Goal: Task Accomplishment & Management: Manage account settings

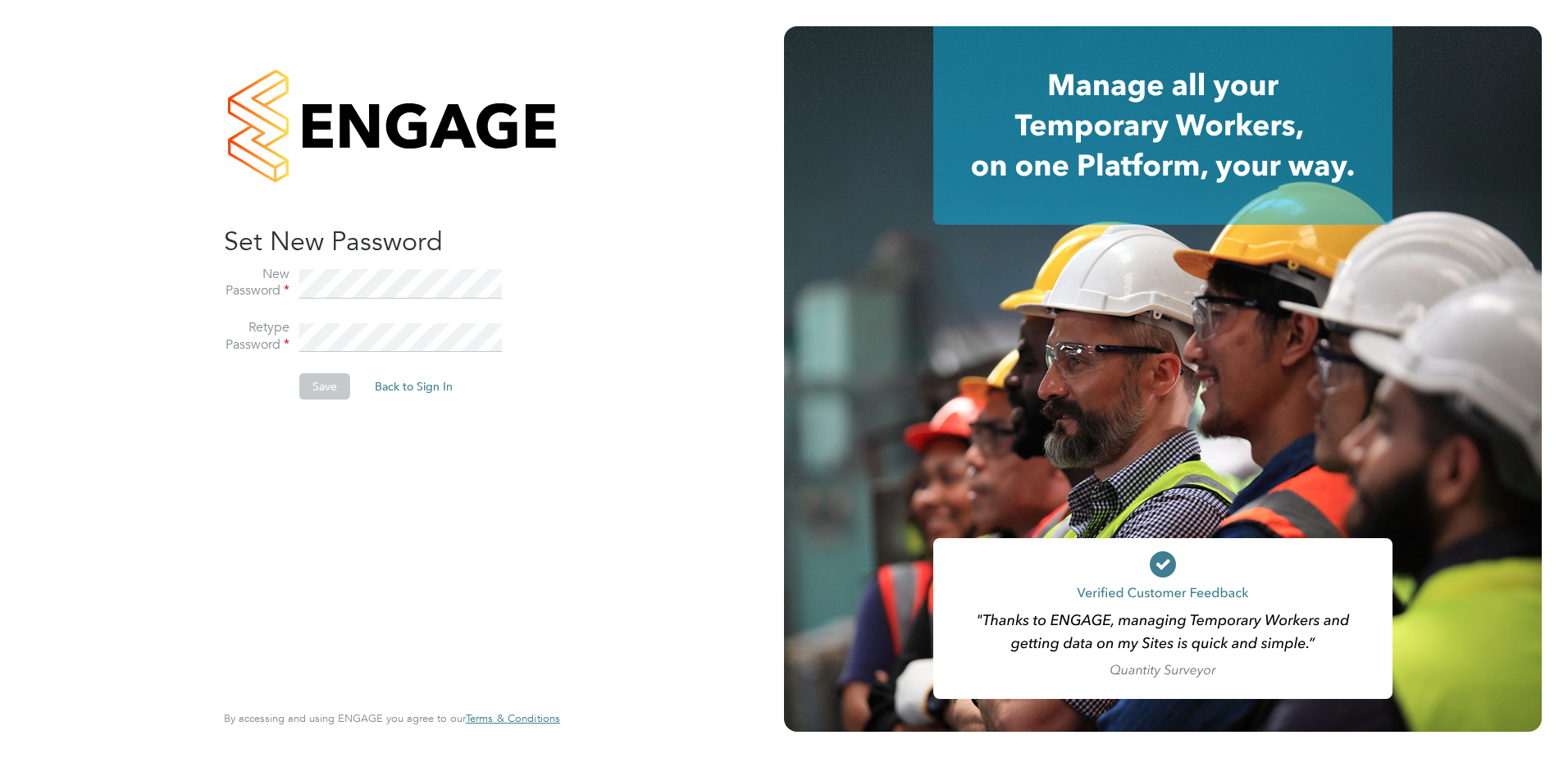
click at [527, 264] on div "Sorry! The link you followed has expired. I want to reset my password Back to S…" at bounding box center [384, 461] width 320 height 472
click at [585, 313] on div "Sorry! The link you followed has expired. I want to reset my password Back to S…" at bounding box center [392, 379] width 402 height 758
click at [339, 392] on button "Save" at bounding box center [324, 386] width 51 height 26
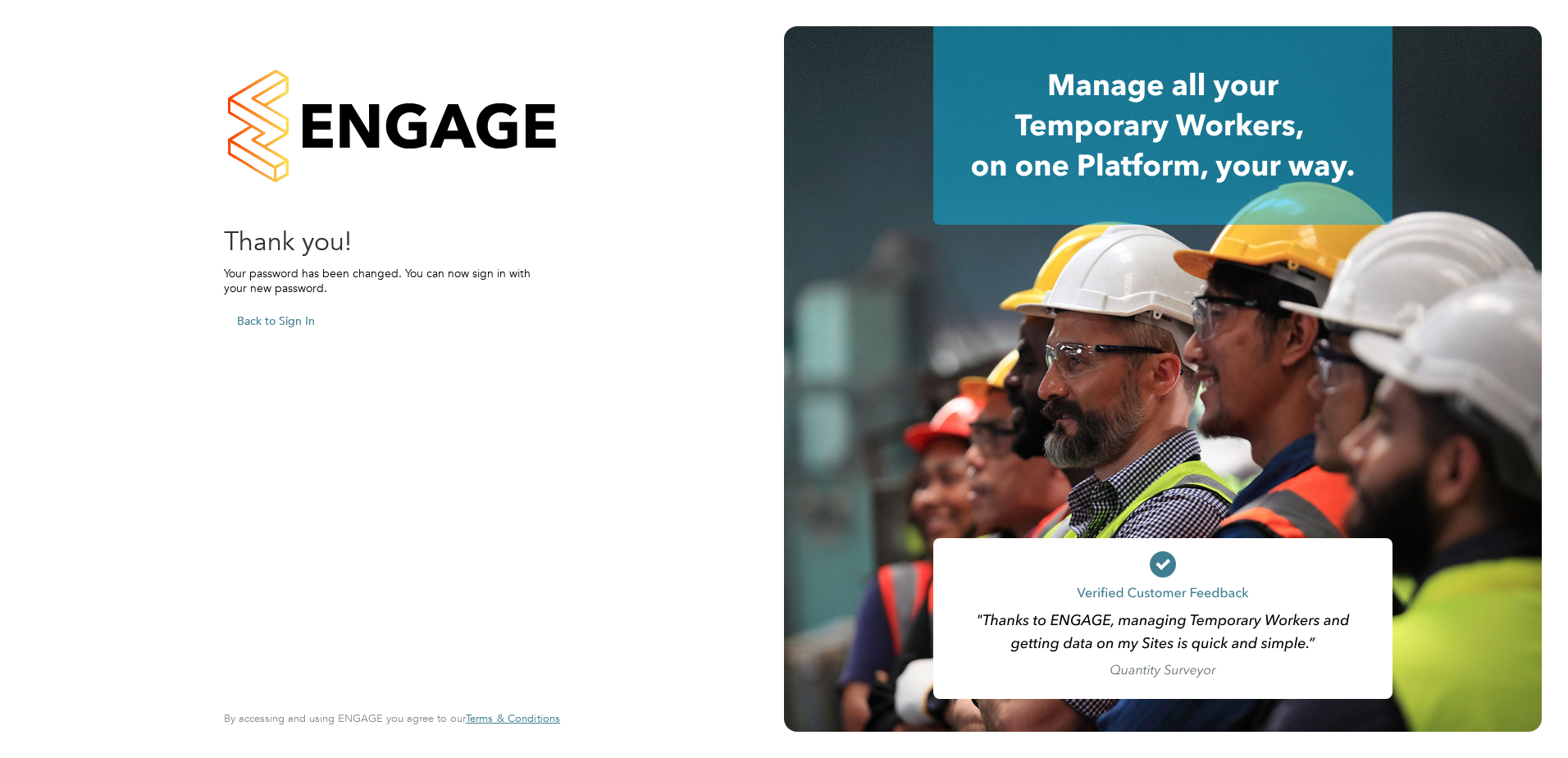
click at [282, 322] on button "Back to Sign In" at bounding box center [276, 320] width 104 height 26
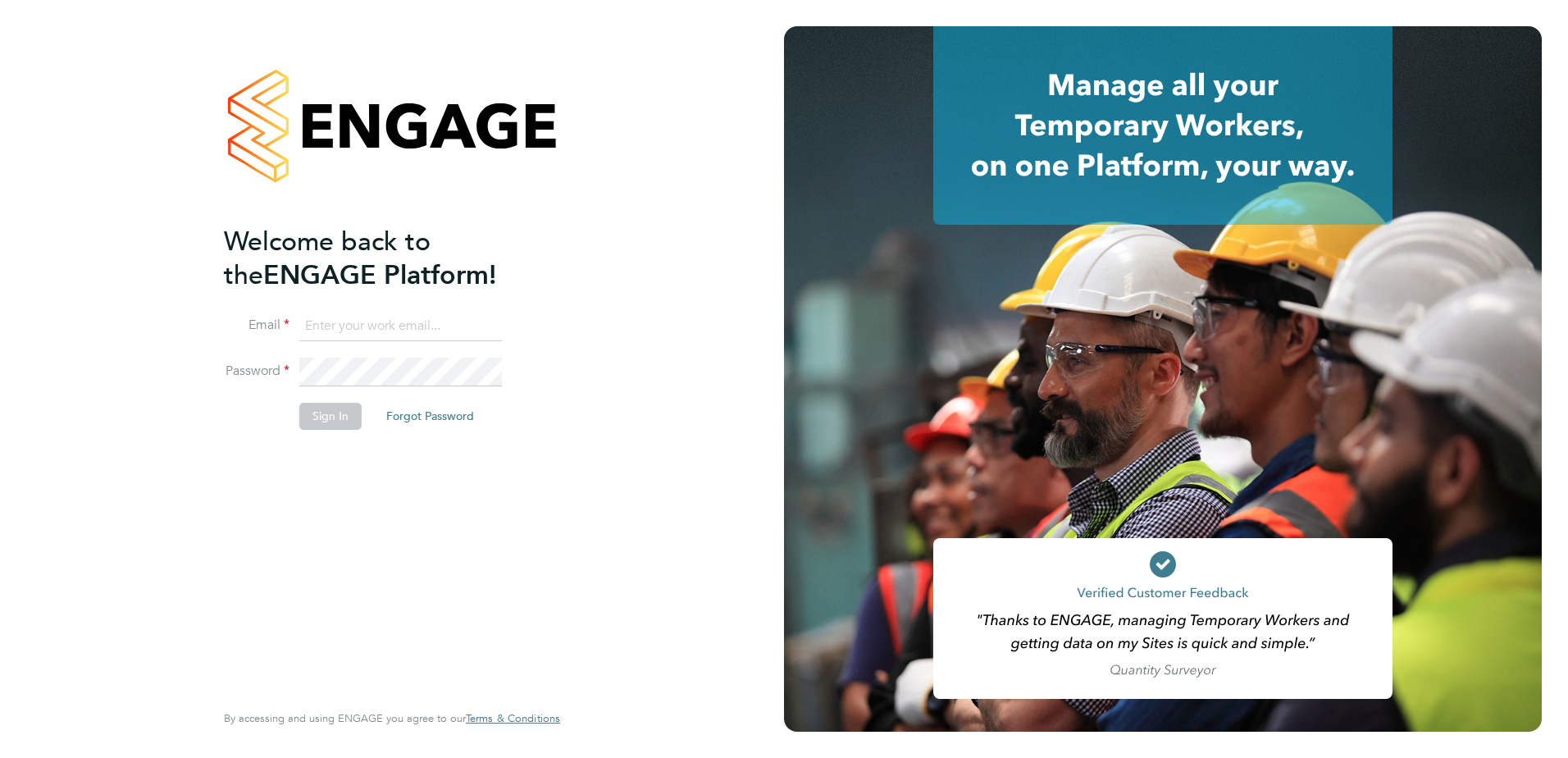
click at [392, 318] on input at bounding box center [400, 326] width 203 height 30
click at [394, 315] on input at bounding box center [400, 326] width 203 height 30
type input "laura.white@aoc.co.uk"
click at [512, 365] on li "Password" at bounding box center [384, 380] width 320 height 46
click at [333, 424] on button "Sign In" at bounding box center [330, 416] width 62 height 26
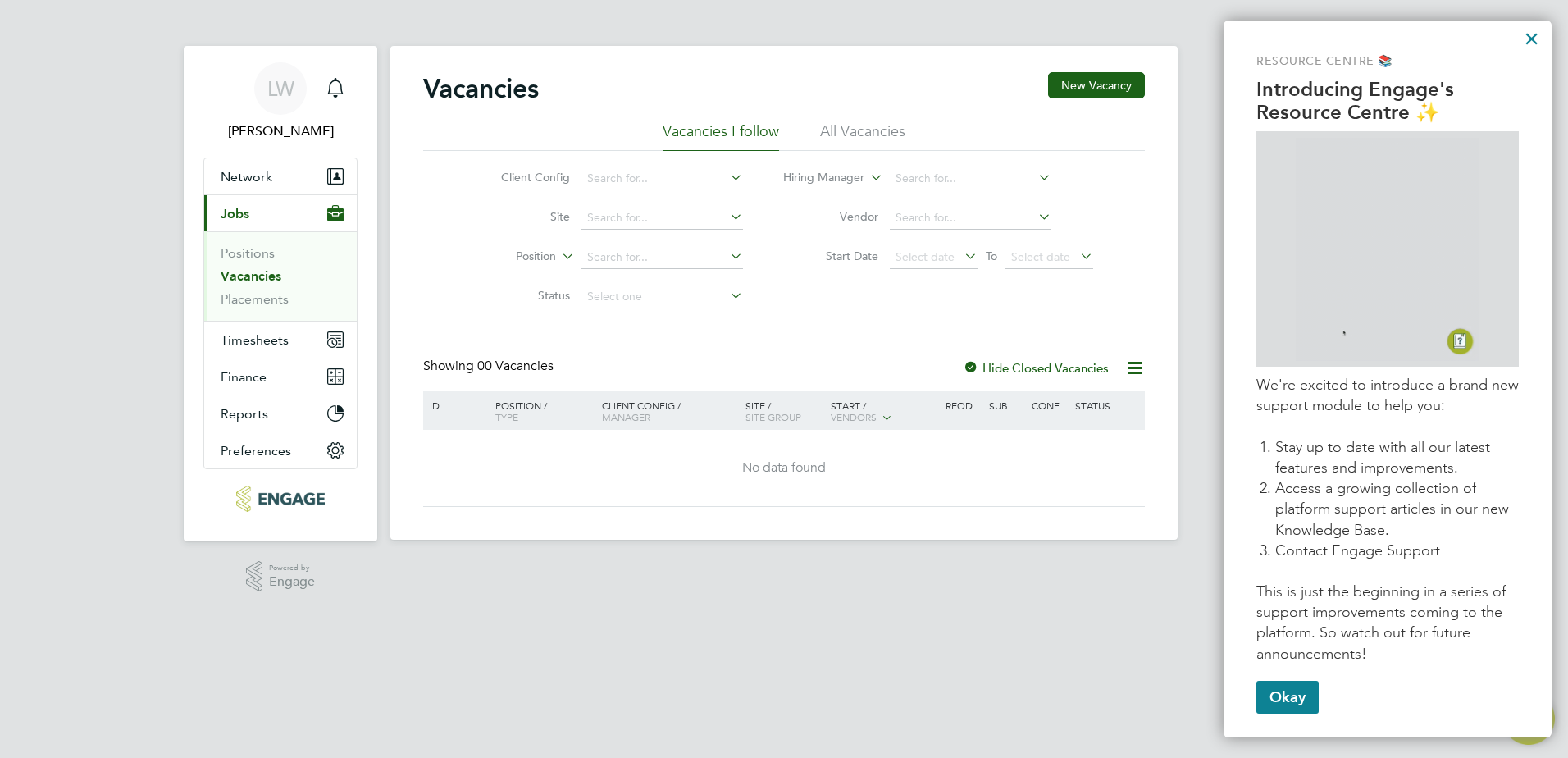
click at [794, 566] on html "LW [PERSON_NAME] Notifications Applications: Network Team Members Businesses Si…" at bounding box center [784, 283] width 1568 height 566
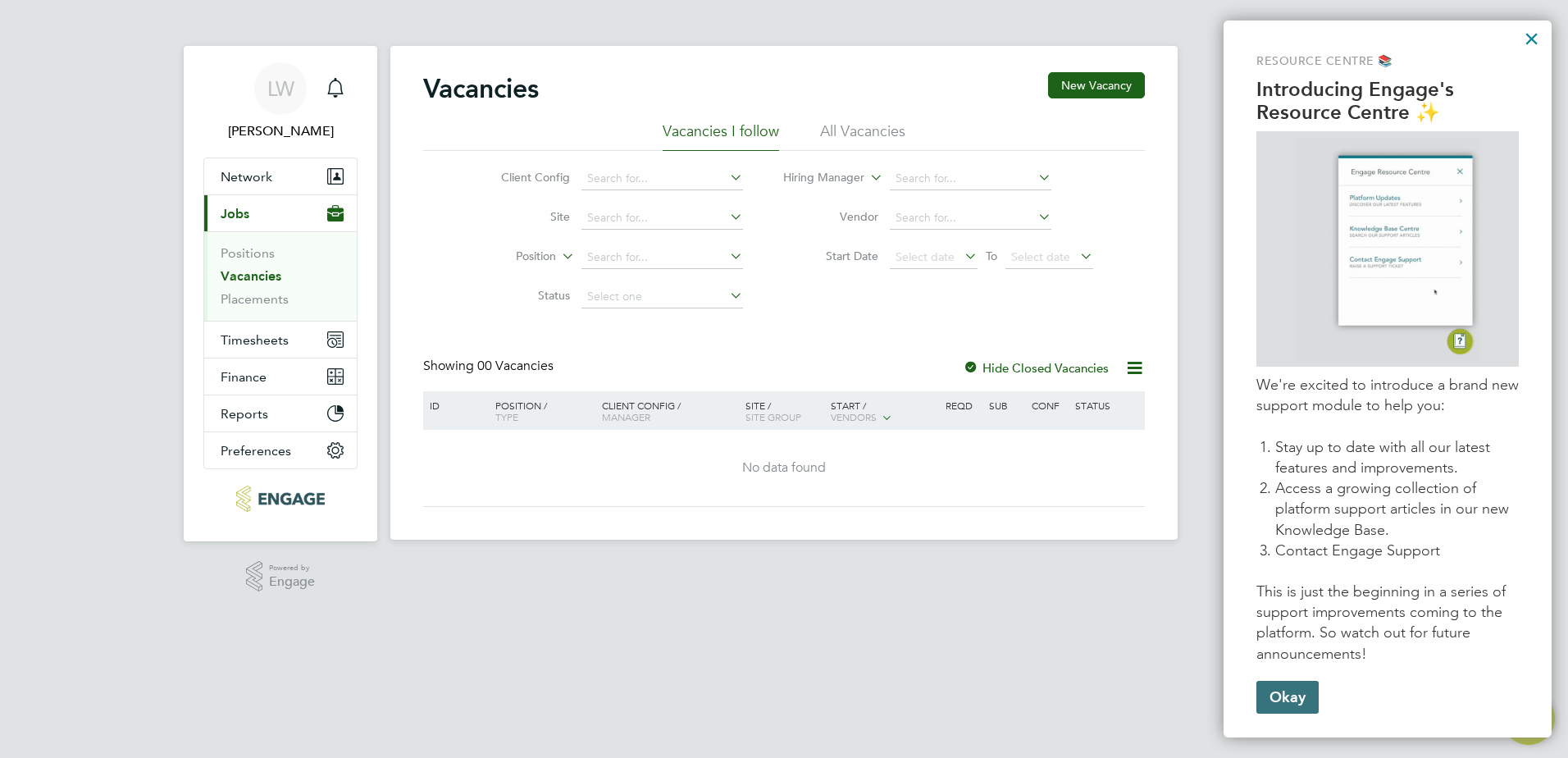
click at [1284, 701] on button "Okay" at bounding box center [1288, 697] width 62 height 33
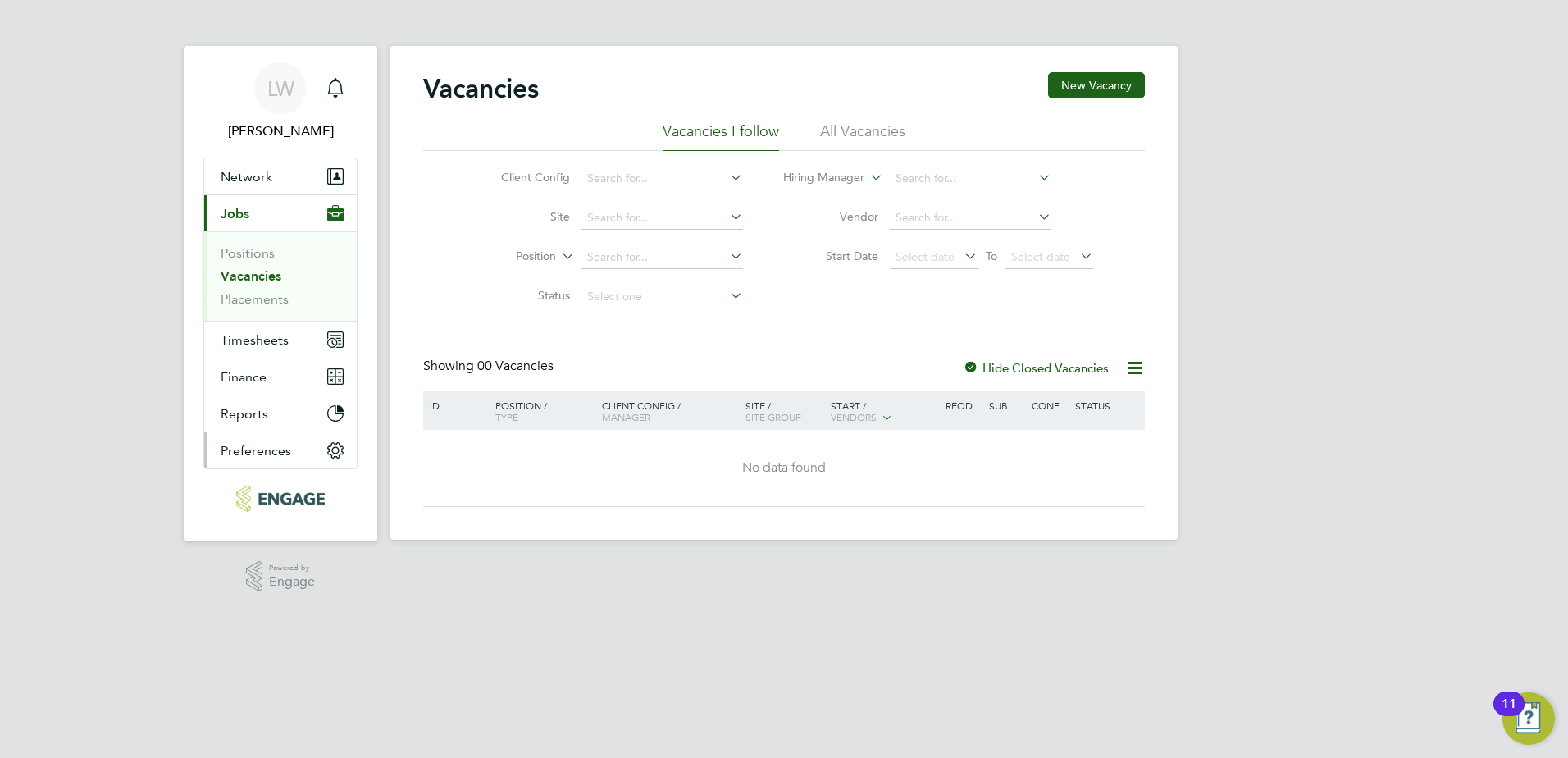
click at [264, 447] on span "Preferences" at bounding box center [256, 450] width 71 height 16
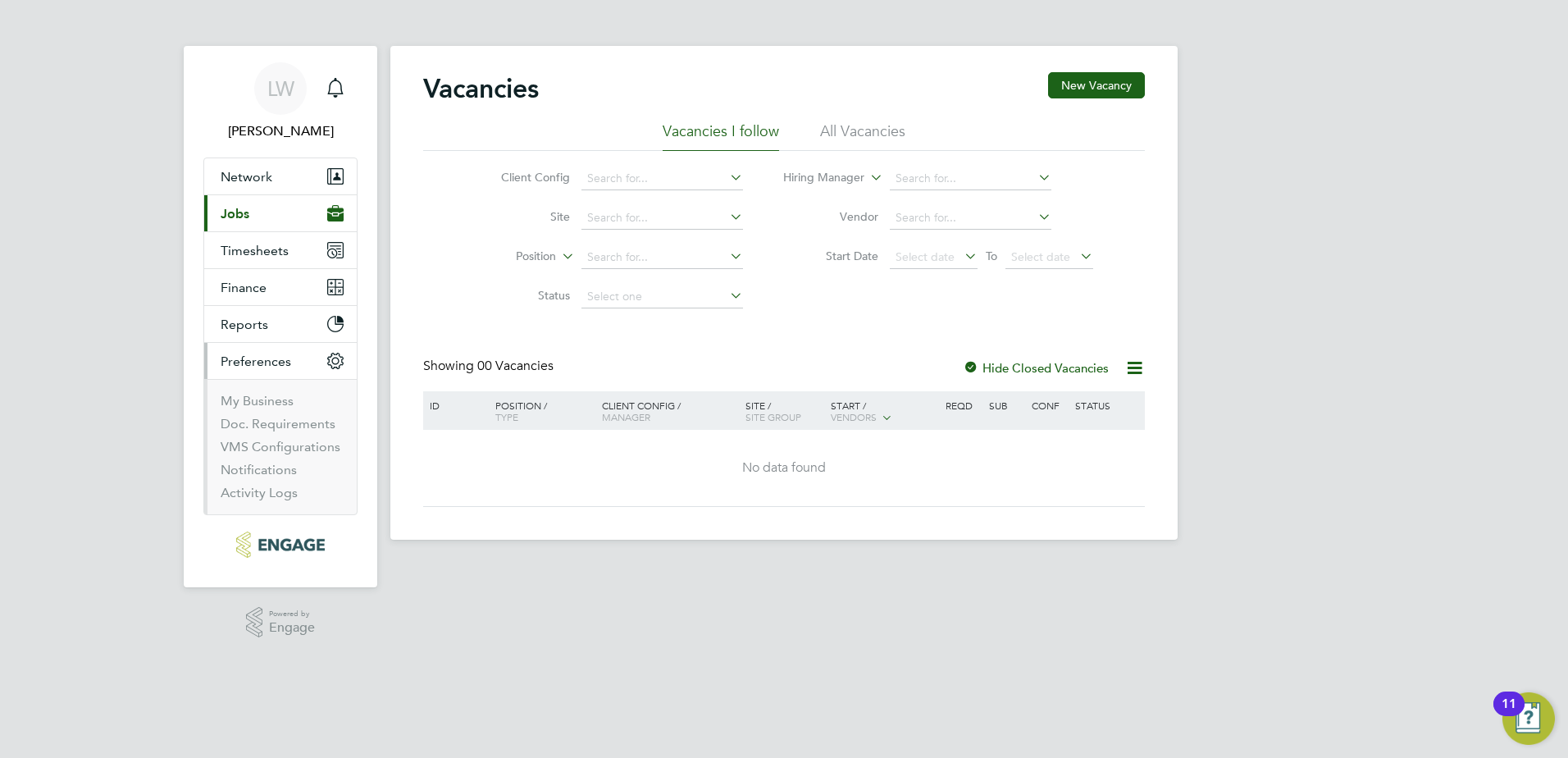
click at [256, 213] on button "Current page: Jobs" at bounding box center [281, 214] width 153 height 36
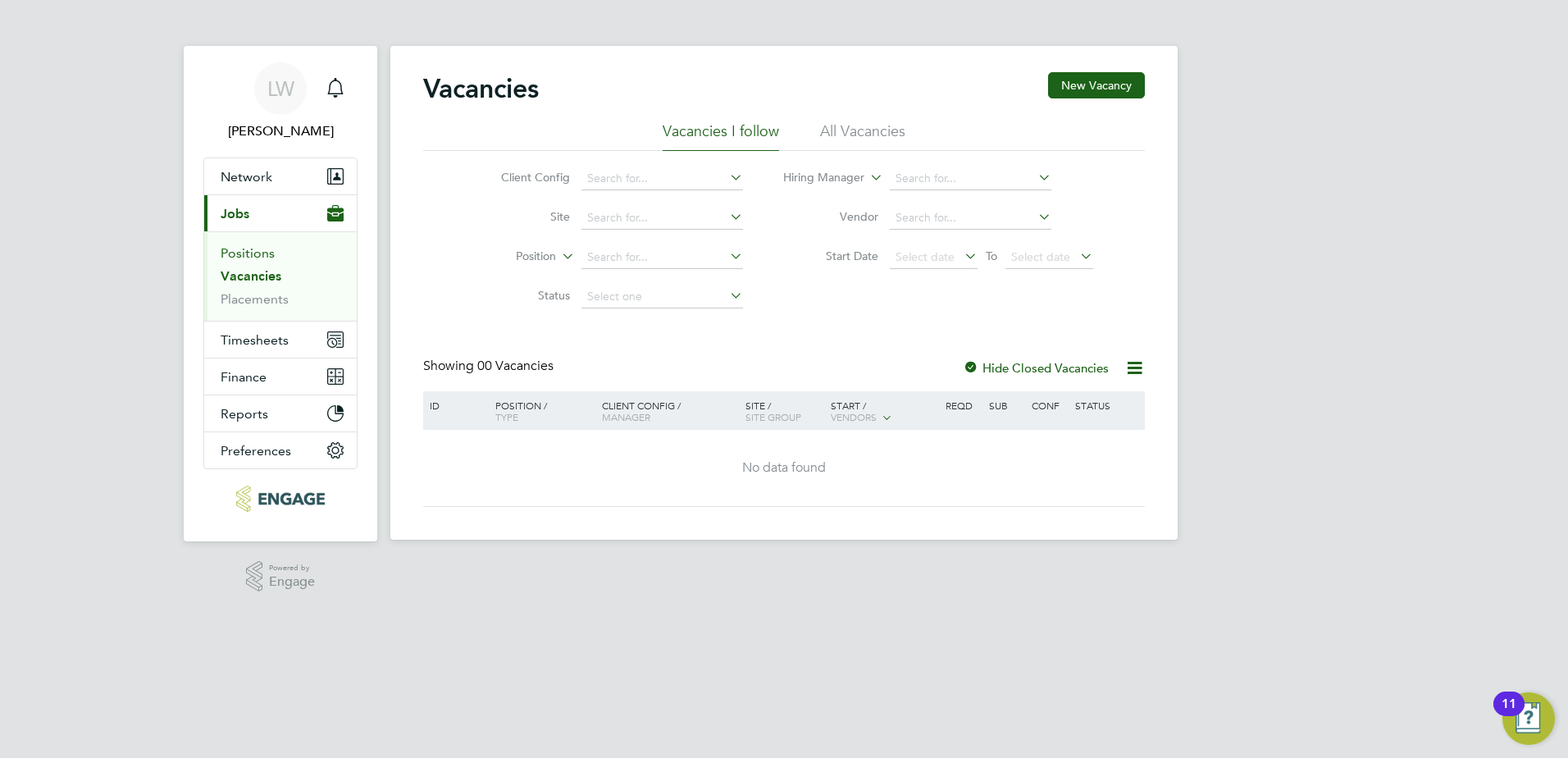
click at [257, 250] on link "Positions" at bounding box center [248, 253] width 54 height 16
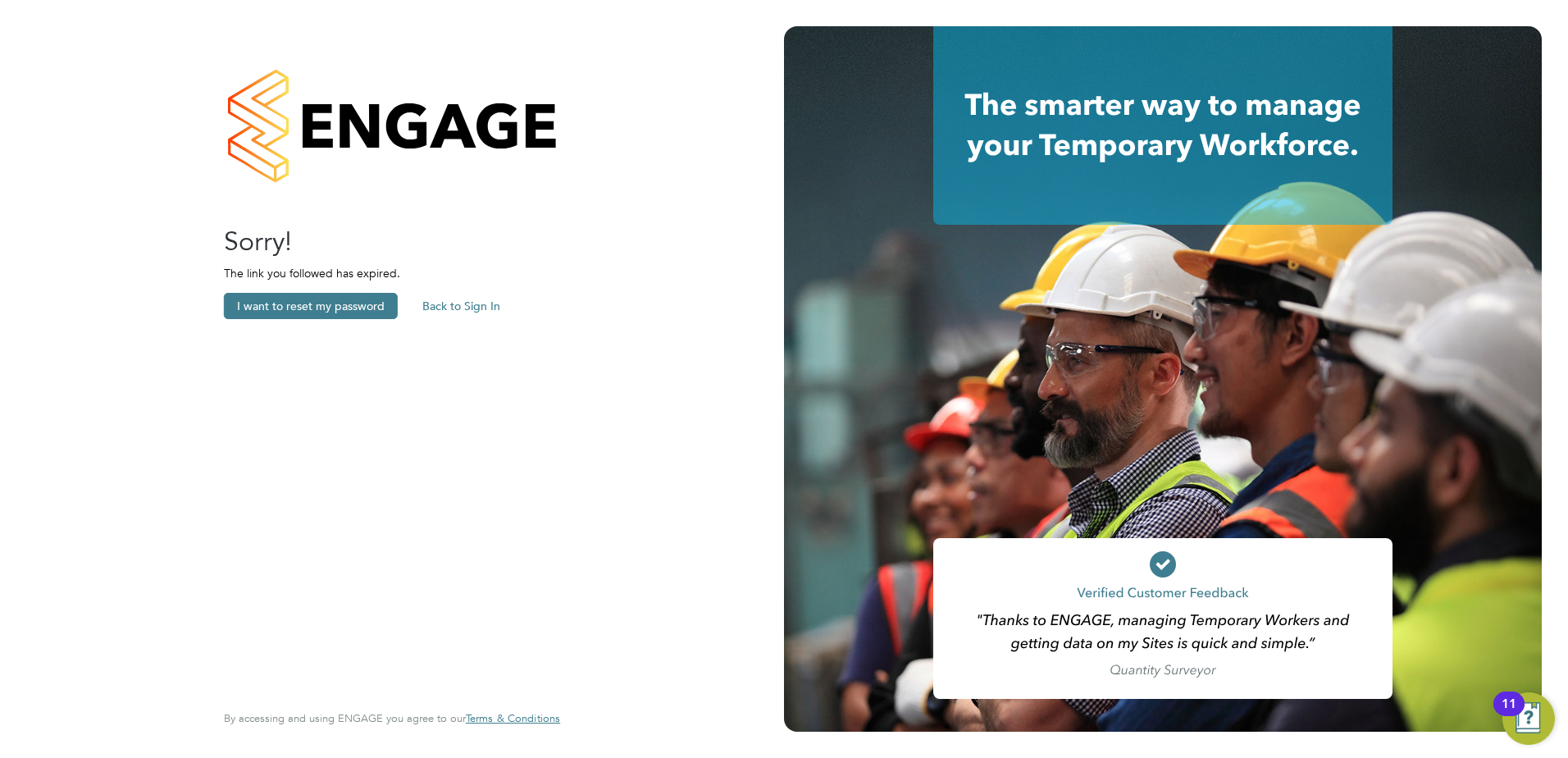
drag, startPoint x: 1451, startPoint y: 0, endPoint x: 635, endPoint y: 274, distance: 860.8
click at [635, 274] on div "Sorry! The link you followed has expired. I want to reset my password Back to S…" at bounding box center [392, 379] width 784 height 758
